Goal: Task Accomplishment & Management: Manage account settings

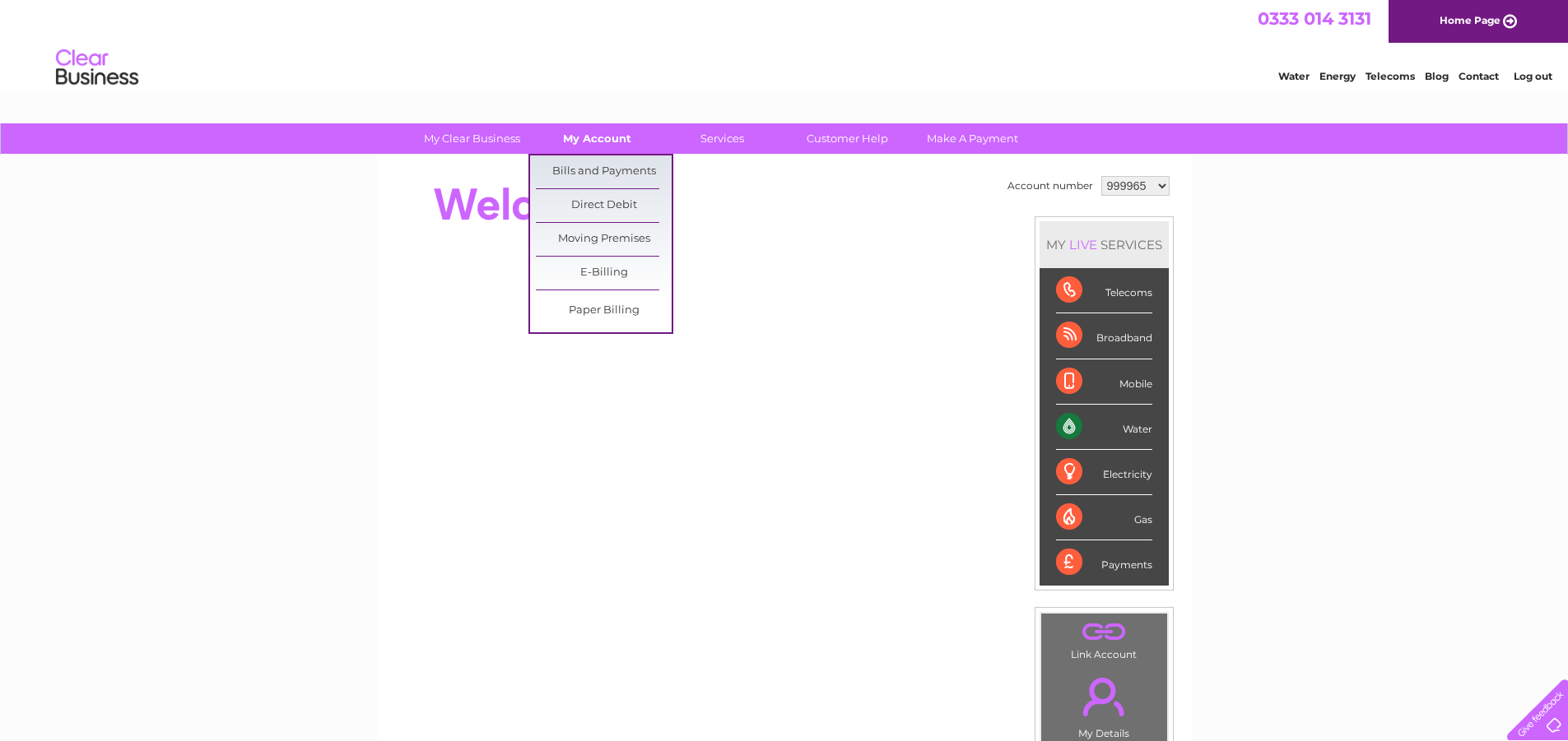
click at [613, 142] on link "My Account" at bounding box center [597, 139] width 136 height 31
click at [605, 170] on link "Bills and Payments" at bounding box center [603, 171] width 136 height 33
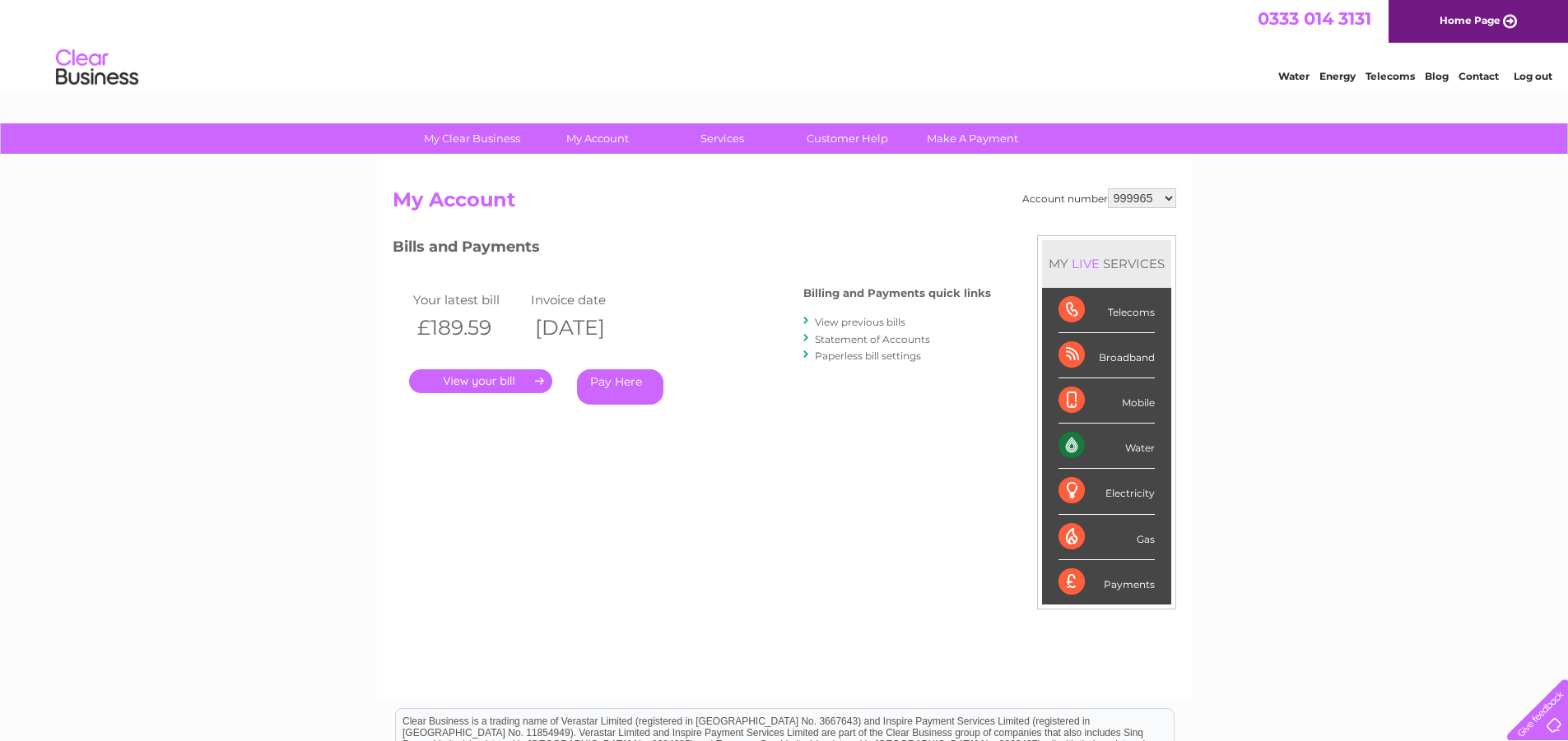
click at [1163, 197] on select "999965 999992 1091300" at bounding box center [1142, 197] width 68 height 20
select select "999992"
click at [1108, 188] on select "999965 999992 1091300" at bounding box center [1142, 197] width 68 height 20
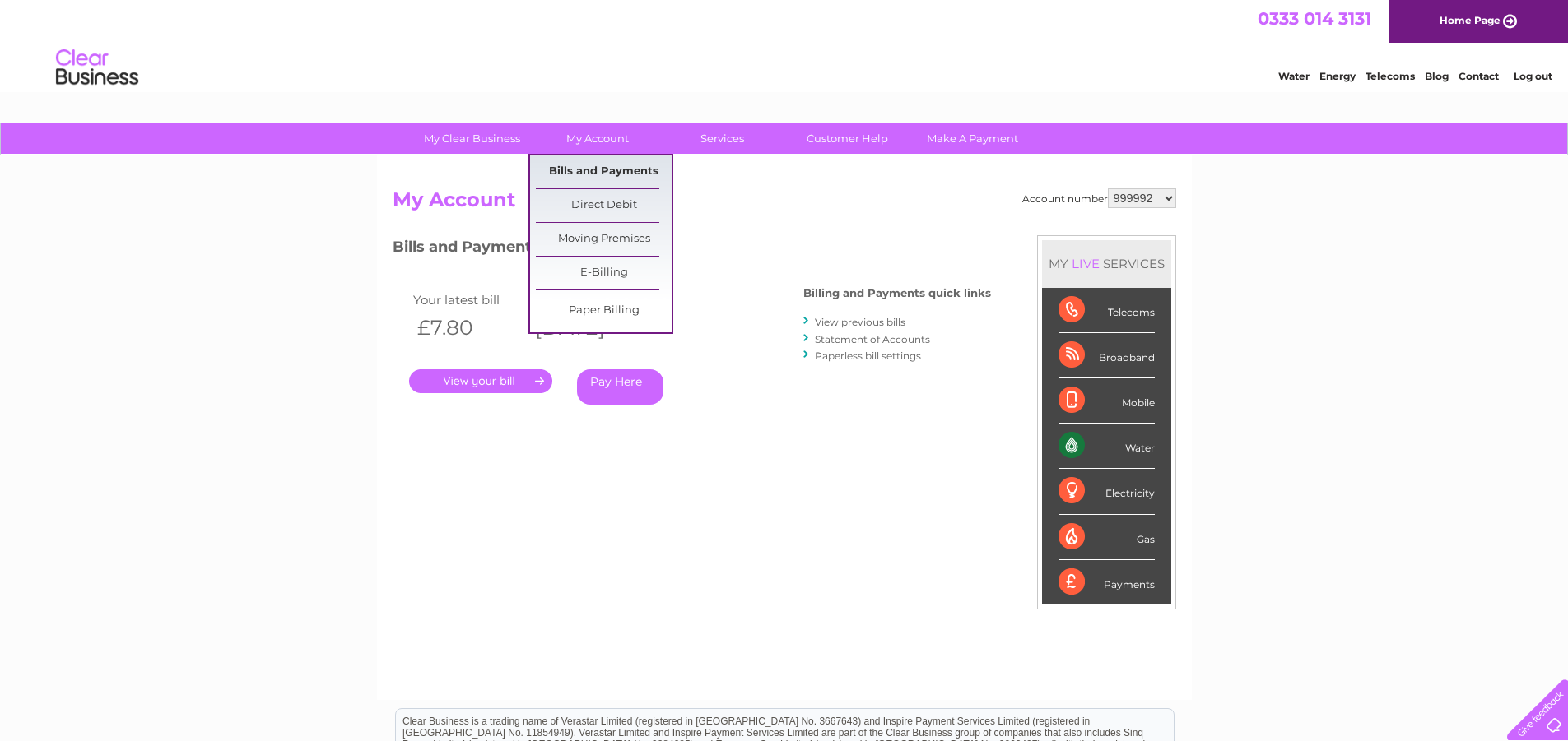
click at [614, 171] on link "Bills and Payments" at bounding box center [603, 171] width 136 height 33
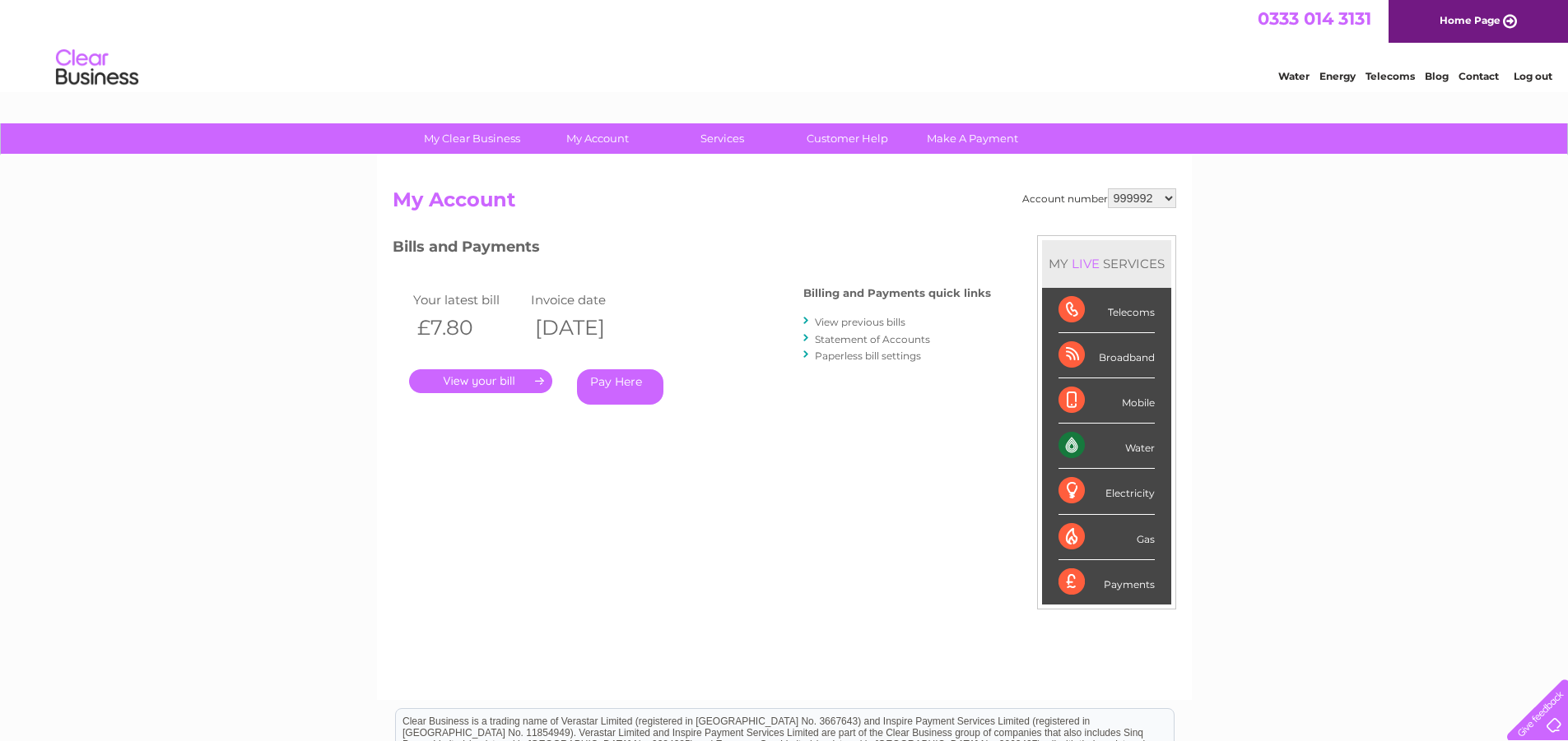
click at [851, 319] on link "View previous bills" at bounding box center [859, 321] width 90 height 12
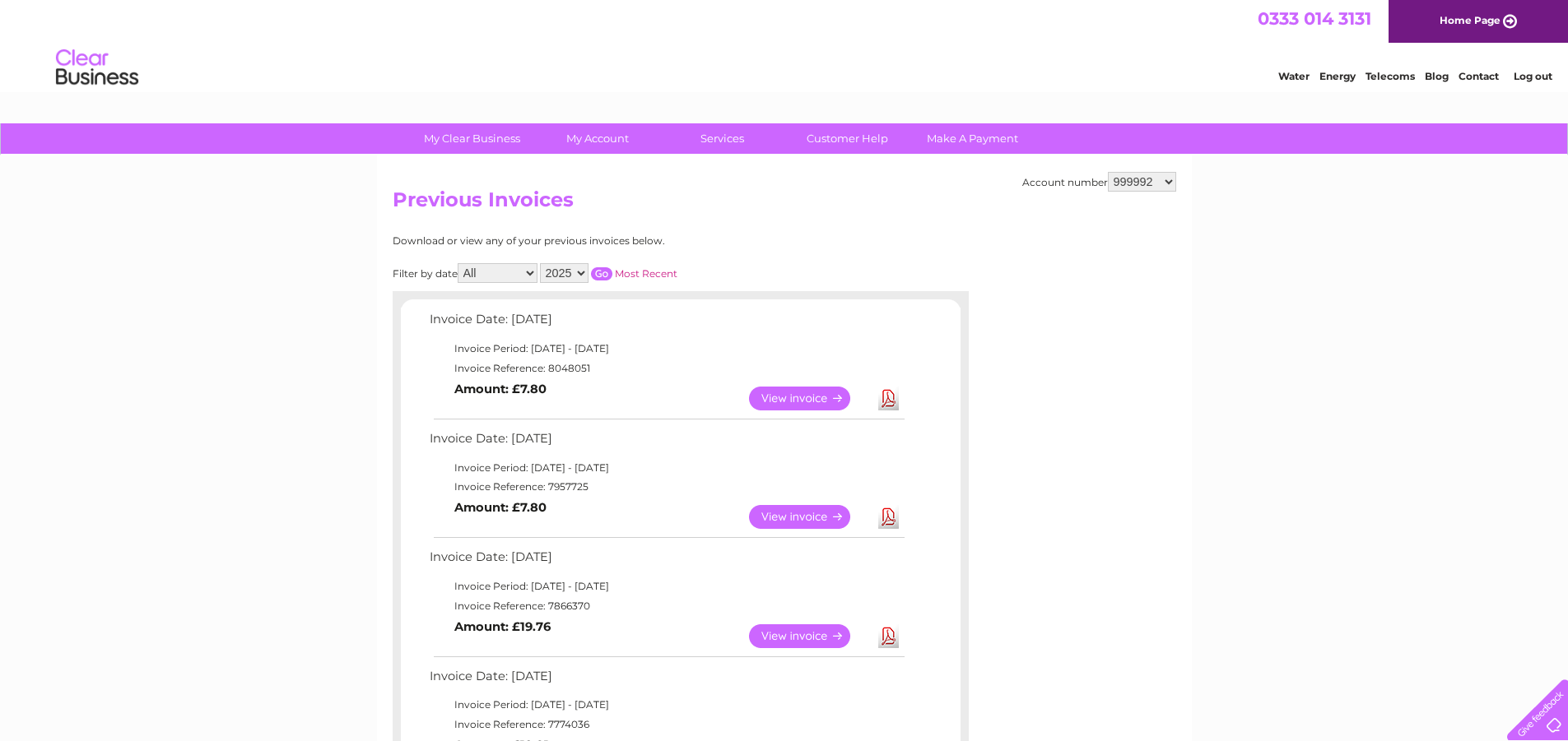
click at [808, 397] on link "View" at bounding box center [809, 398] width 121 height 24
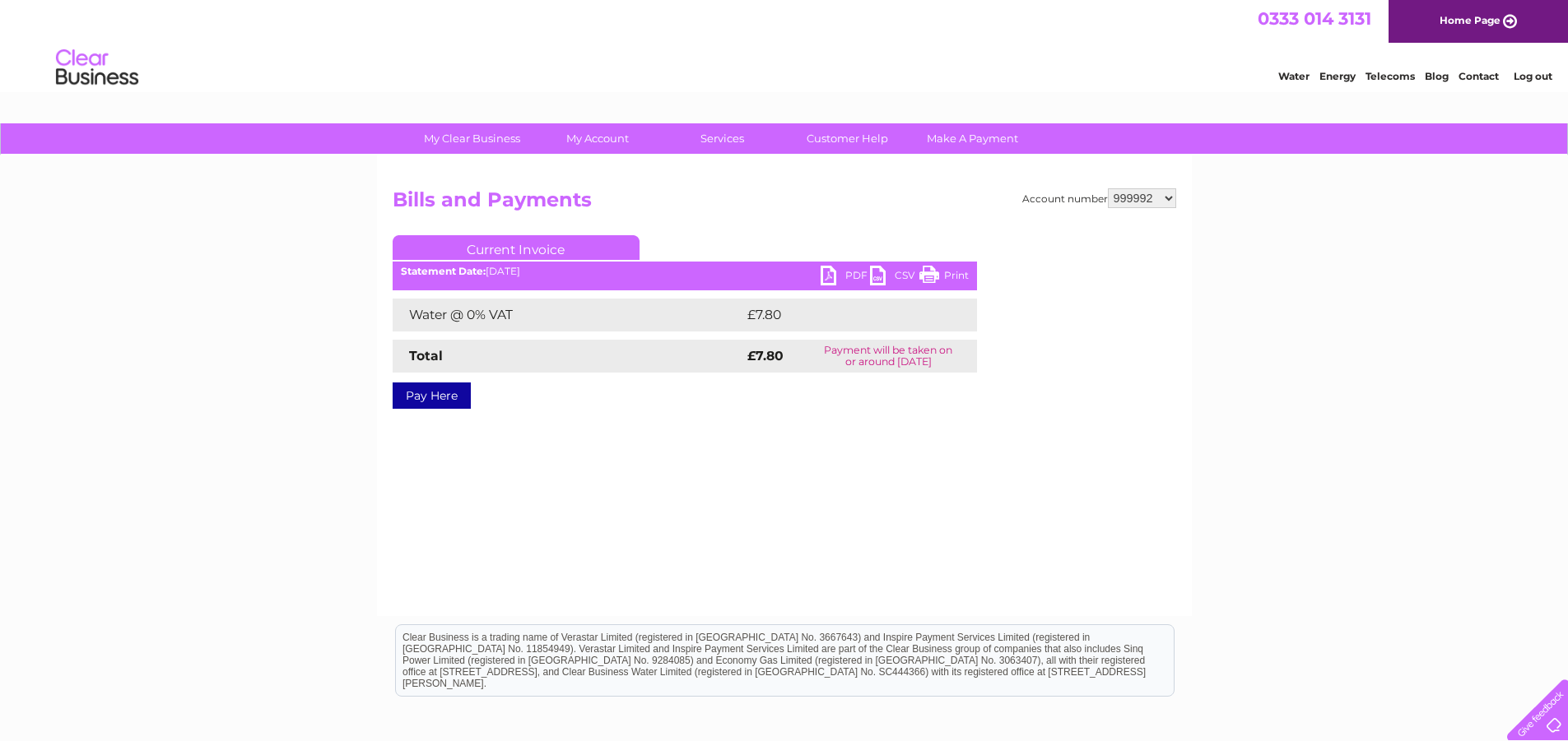
click at [831, 276] on link "PDF" at bounding box center [845, 278] width 49 height 24
click at [1165, 195] on select "999965 999992 1091300" at bounding box center [1142, 197] width 68 height 20
select select "1091300"
click at [1108, 188] on select "999965 999992 1091300" at bounding box center [1142, 197] width 68 height 20
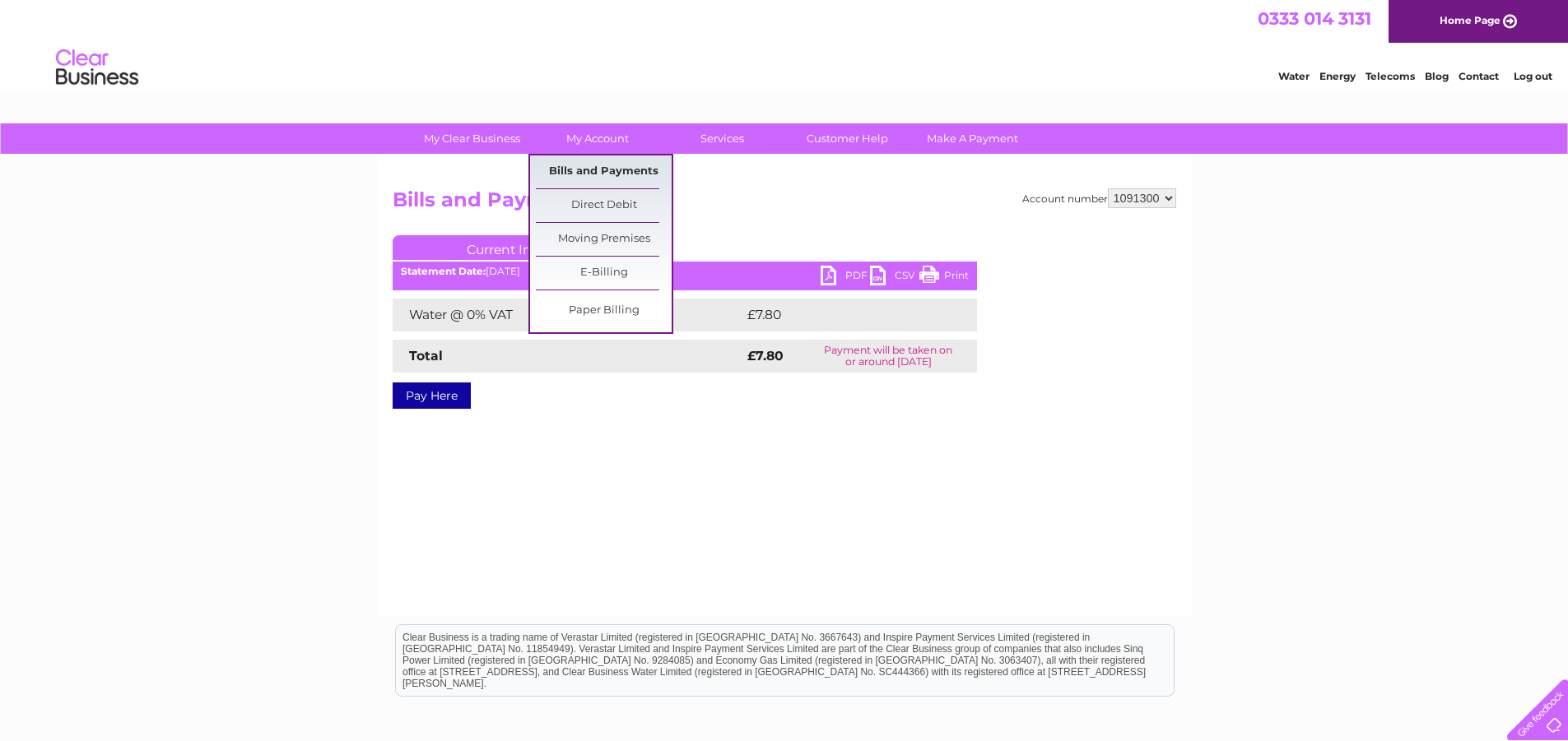
click at [589, 171] on link "Bills and Payments" at bounding box center [603, 171] width 136 height 33
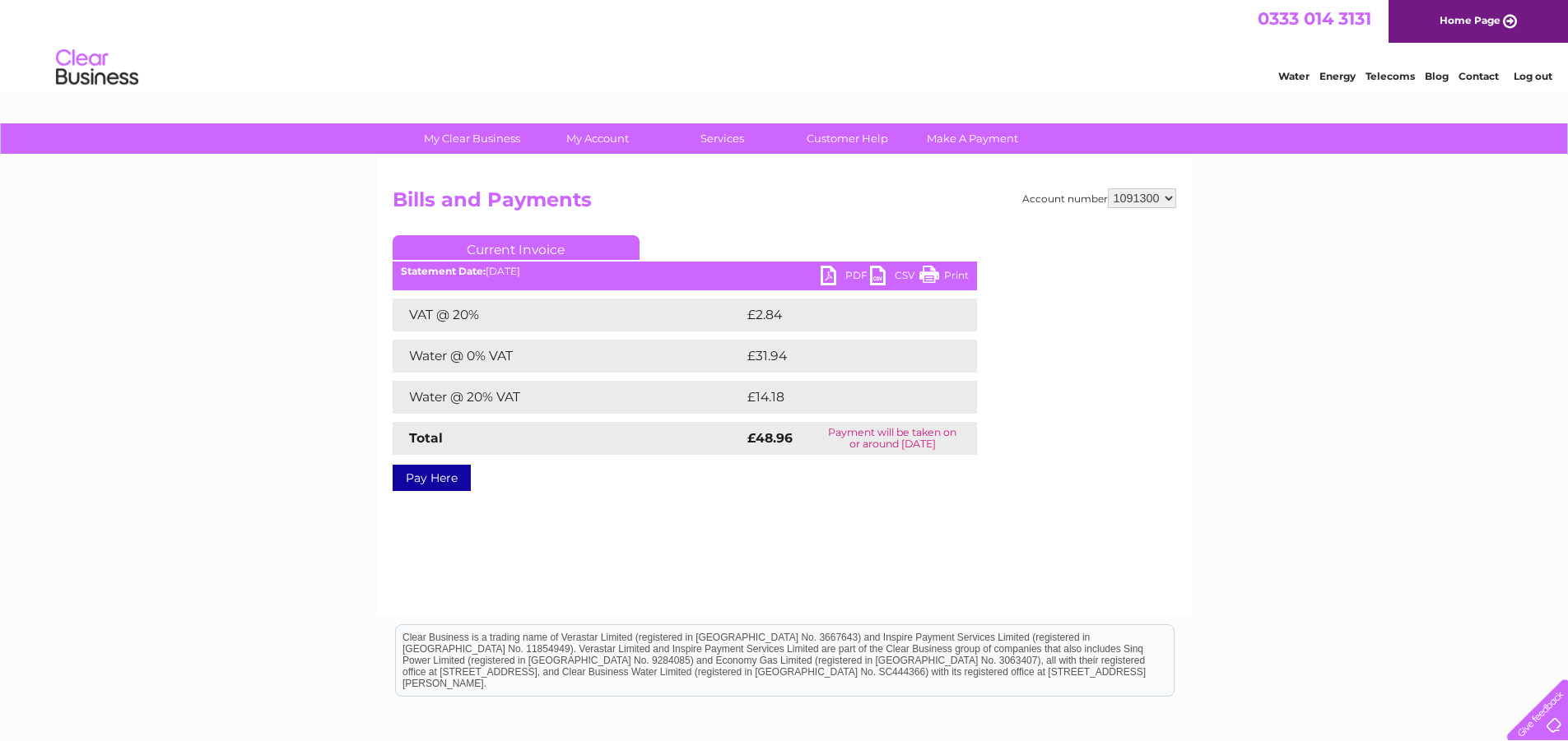
click at [1166, 195] on select "999965 999992 1091300" at bounding box center [1142, 197] width 68 height 20
click at [1535, 79] on link "Log out" at bounding box center [1534, 75] width 39 height 12
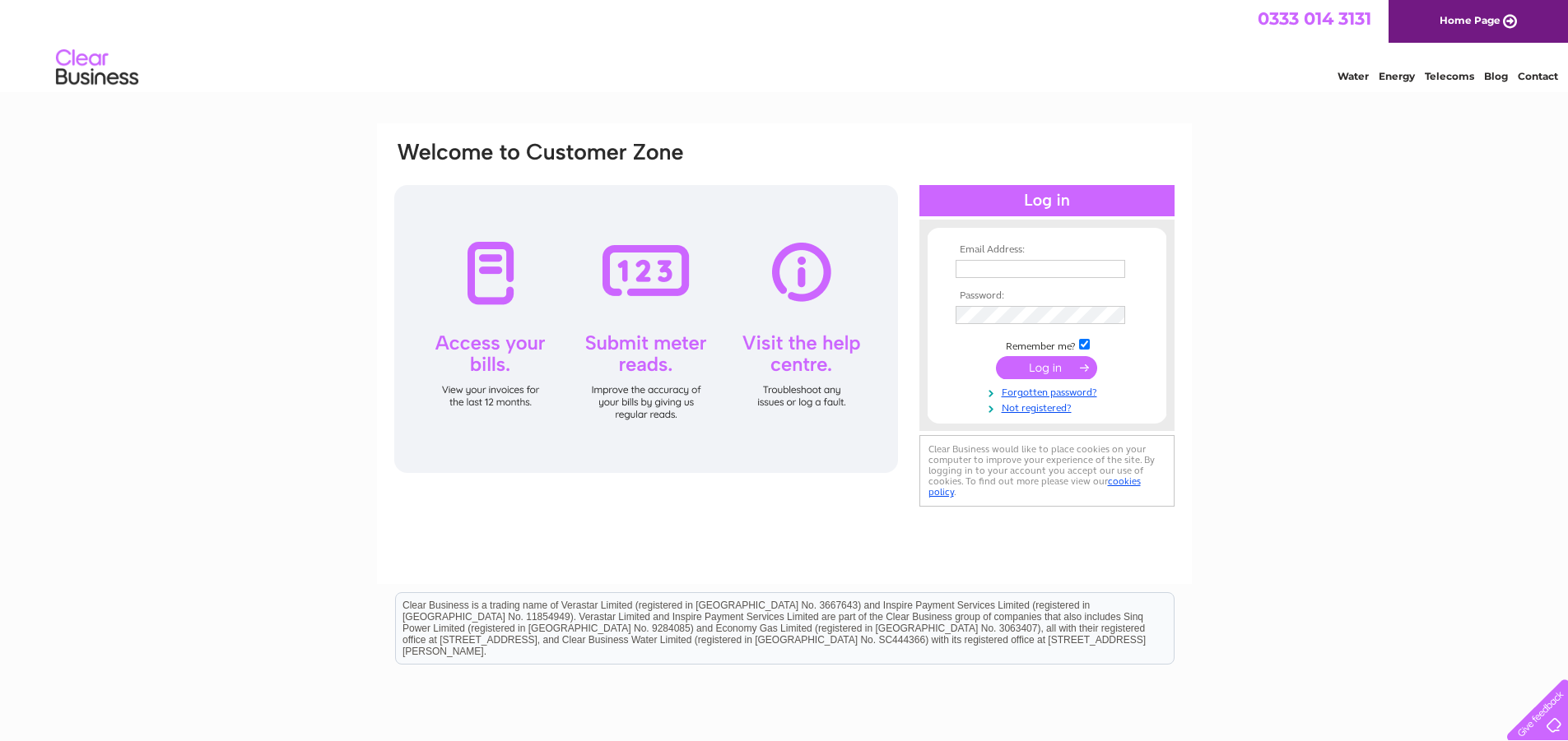
click at [1075, 266] on input "text" at bounding box center [1040, 268] width 169 height 18
type input "[PERSON_NAME][EMAIL_ADDRESS][DOMAIN_NAME]"
click at [1053, 370] on input "submit" at bounding box center [1047, 368] width 101 height 23
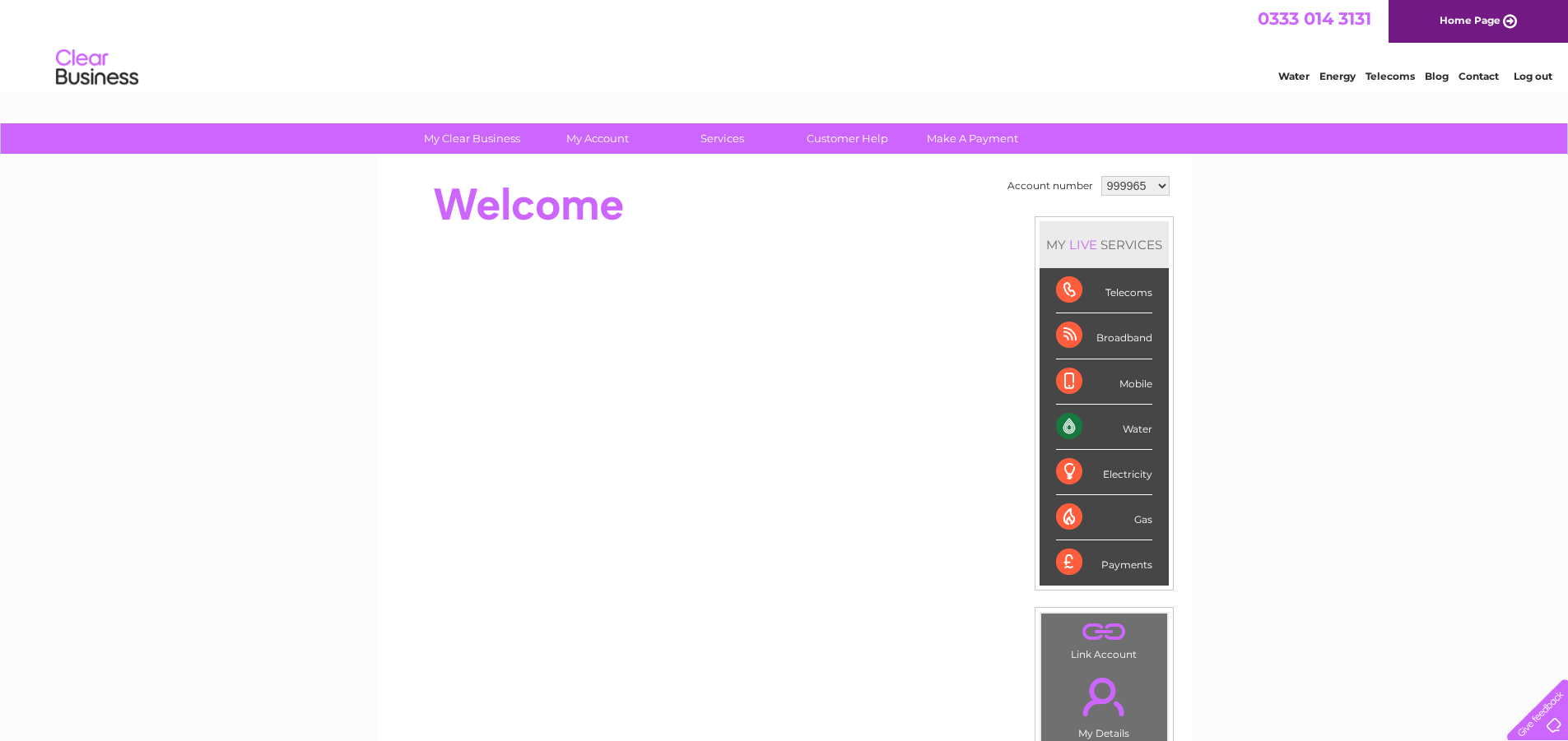
click at [1158, 183] on select "999965 1091300" at bounding box center [1135, 185] width 68 height 20
click at [1542, 74] on link "Log out" at bounding box center [1534, 75] width 39 height 12
